Goal: Information Seeking & Learning: Learn about a topic

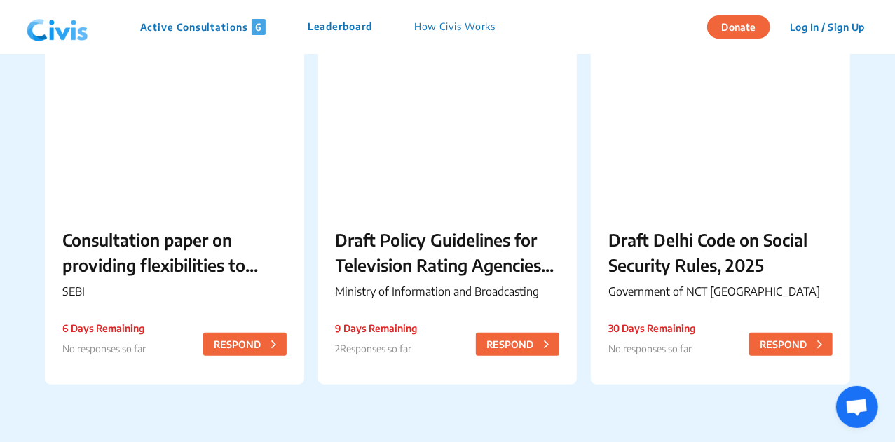
scroll to position [520, 0]
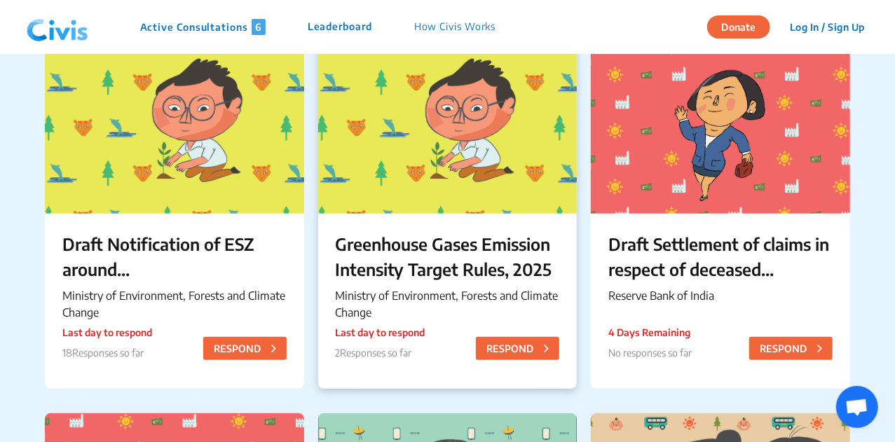
scroll to position [142, 0]
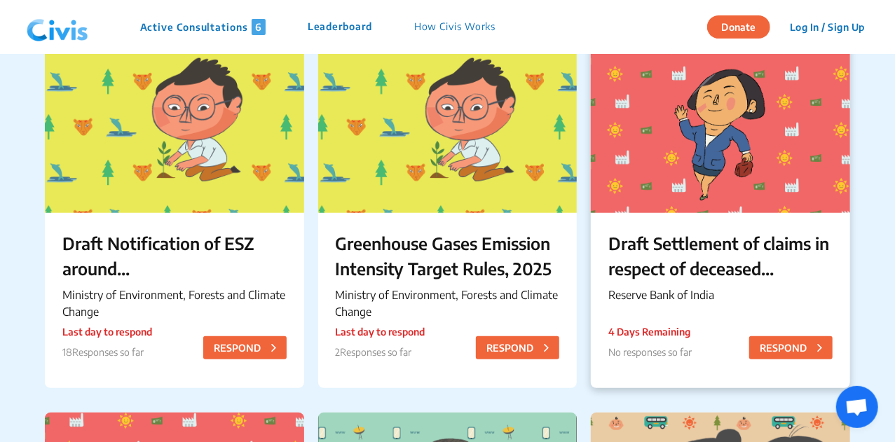
click at [648, 263] on p "Draft Settlement of claims in respect of deceased depositors – Simplification o…" at bounding box center [721, 256] width 224 height 50
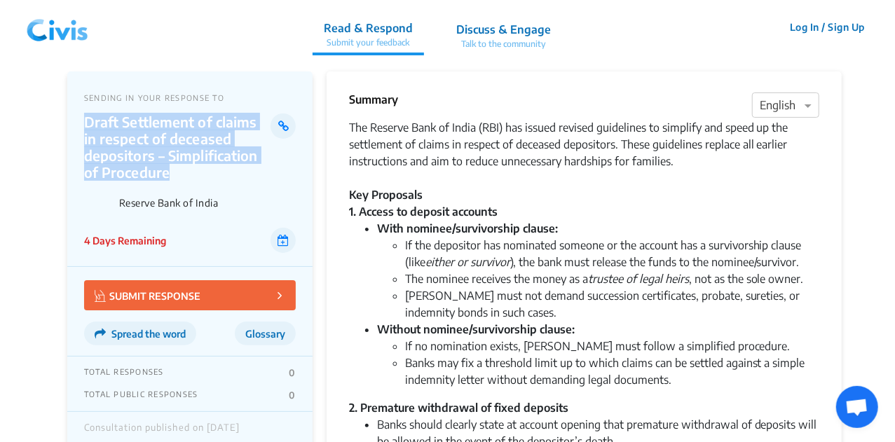
drag, startPoint x: 88, startPoint y: 122, endPoint x: 182, endPoint y: 168, distance: 105.4
click at [182, 168] on p "Draft Settlement of claims in respect of deceased depositors – Simplification o…" at bounding box center [177, 147] width 187 height 67
copy p "Draft Settlement of claims in respect of deceased depositors – Simplification o…"
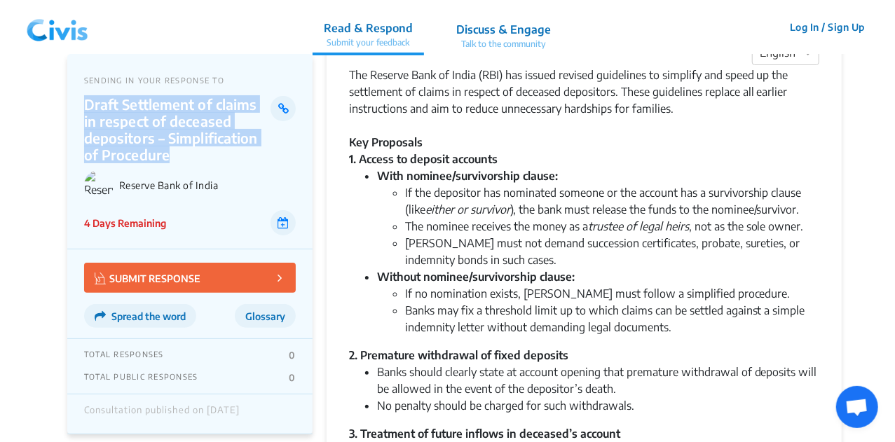
scroll to position [53, 0]
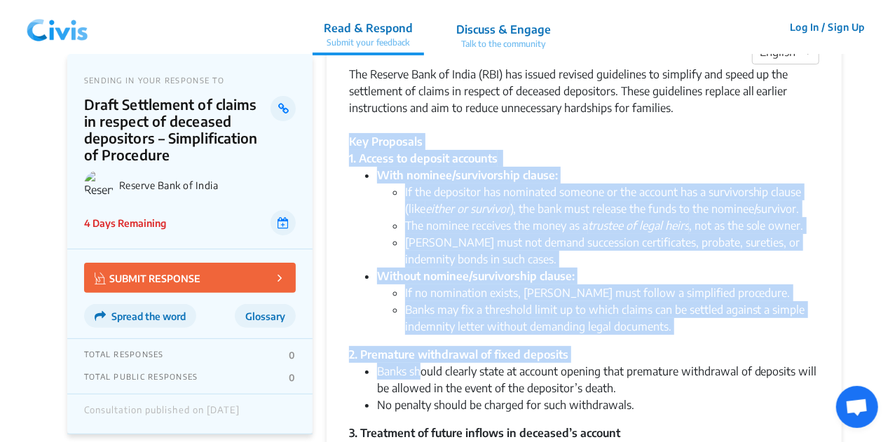
drag, startPoint x: 347, startPoint y: 142, endPoint x: 417, endPoint y: 346, distance: 215.7
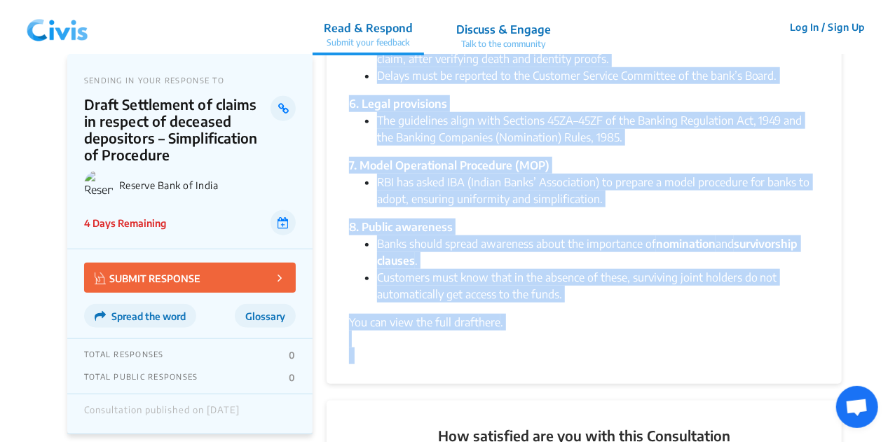
scroll to position [631, 0]
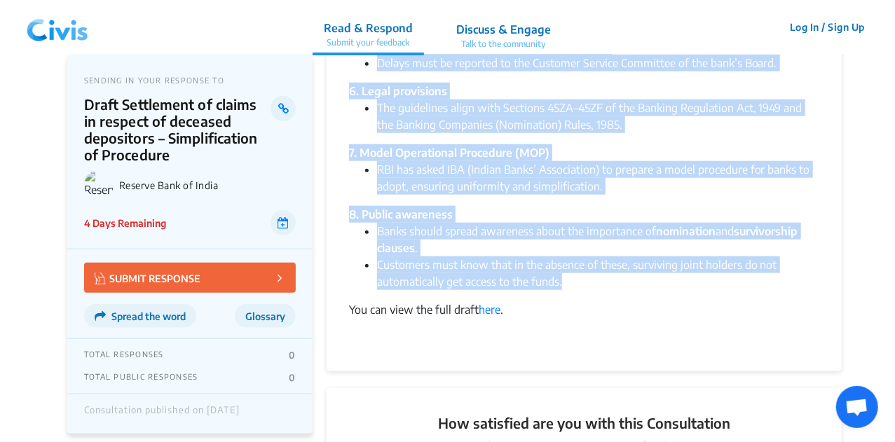
drag, startPoint x: 348, startPoint y: 70, endPoint x: 577, endPoint y: 292, distance: 318.8
copy div "The Reserve Bank of India (RBI) has issued revised guidelines to simplify and s…"
